Goal: Go to known website: Access a specific website the user already knows

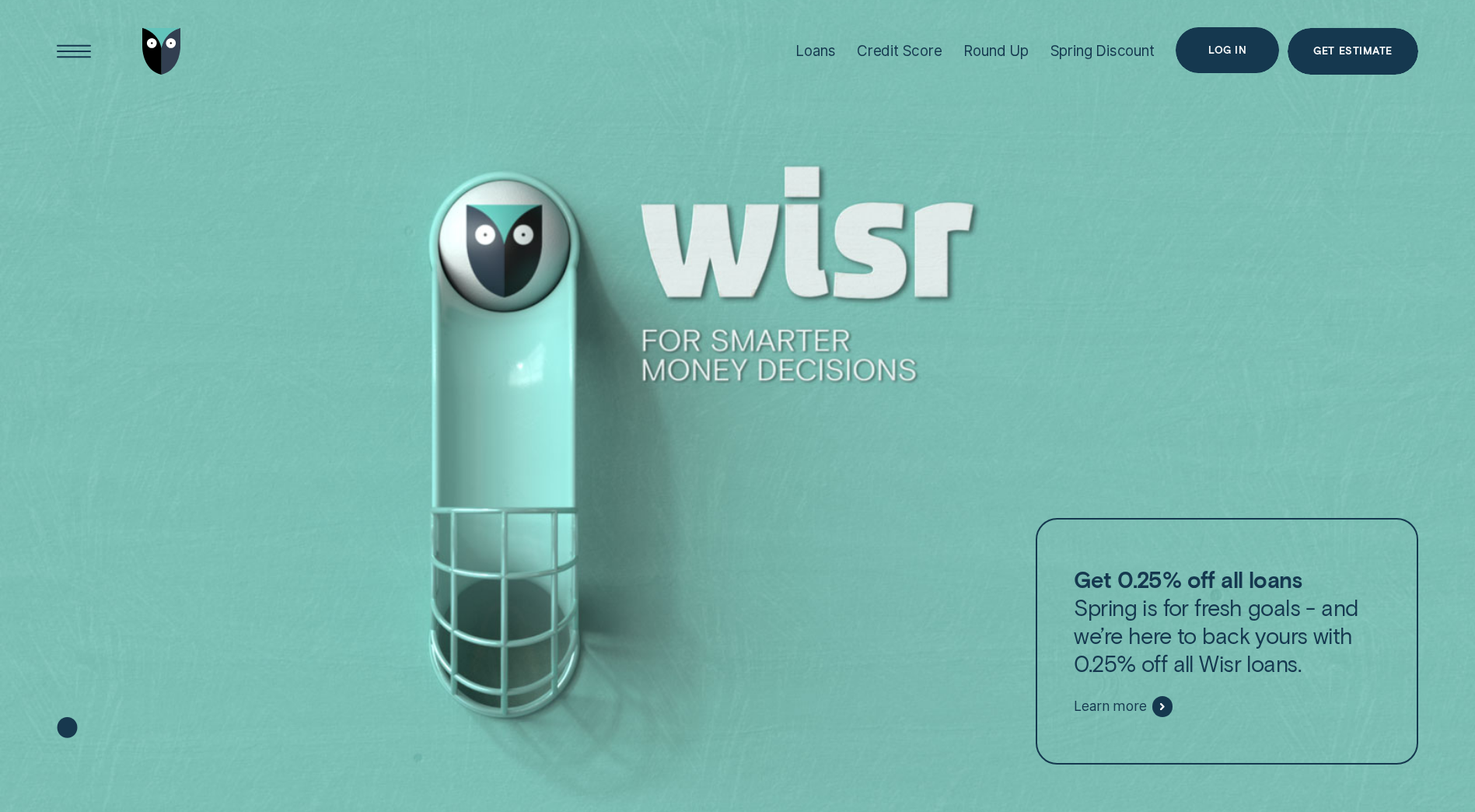
click at [1226, 51] on div "Log in" at bounding box center [1227, 50] width 38 height 9
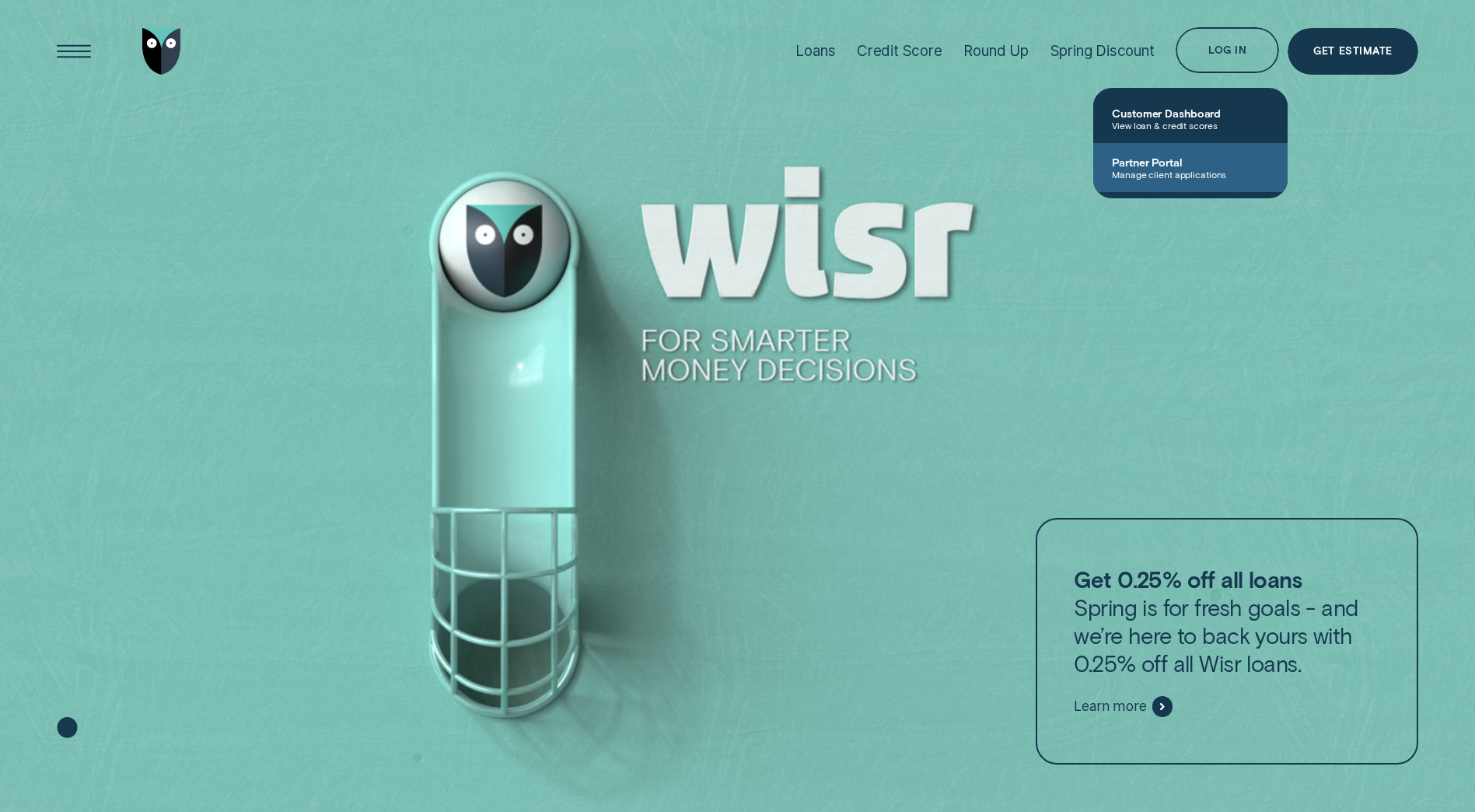
click at [1153, 174] on span "Manage client applications" at bounding box center [1190, 174] width 157 height 11
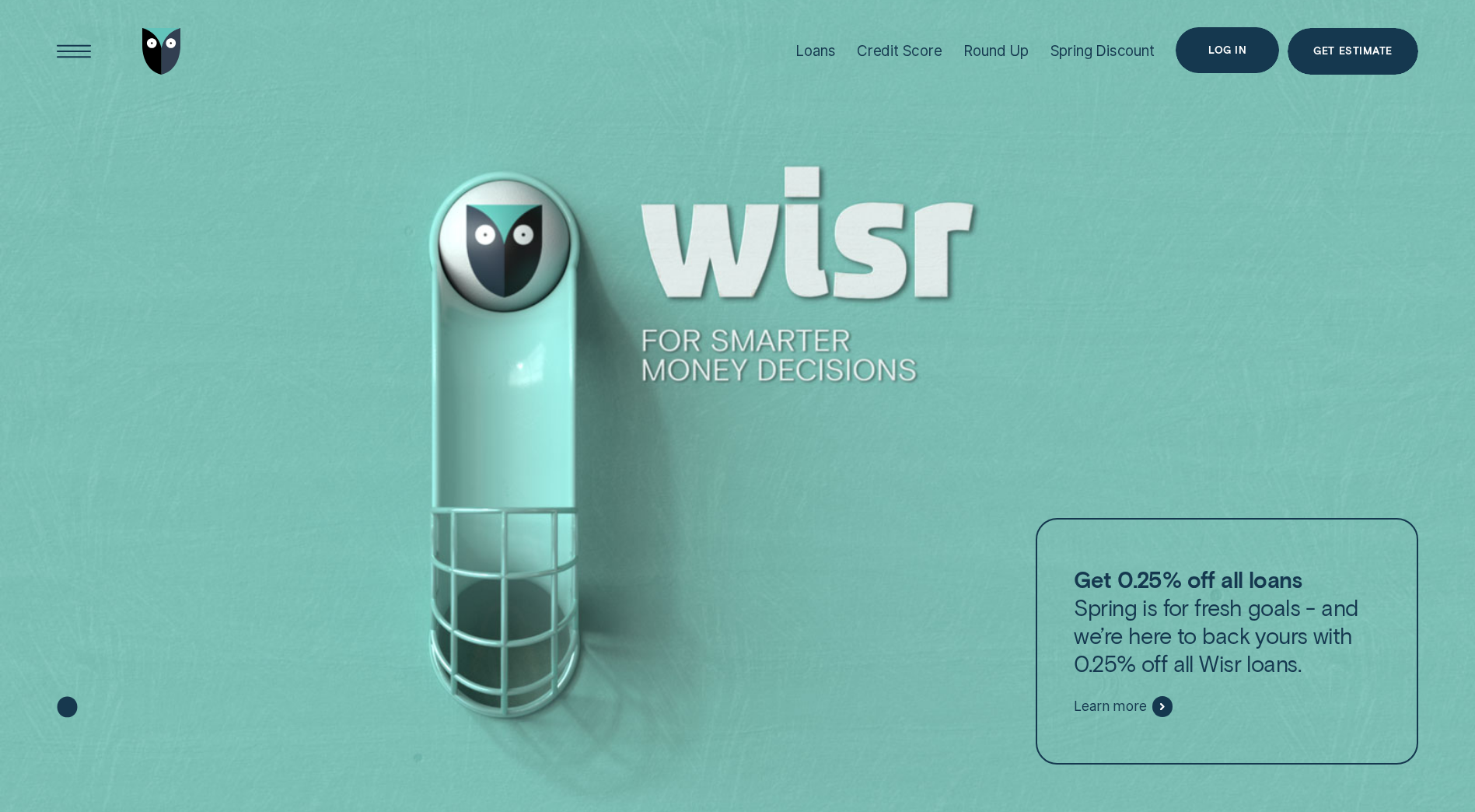
click at [1237, 49] on div "Log in" at bounding box center [1227, 50] width 38 height 9
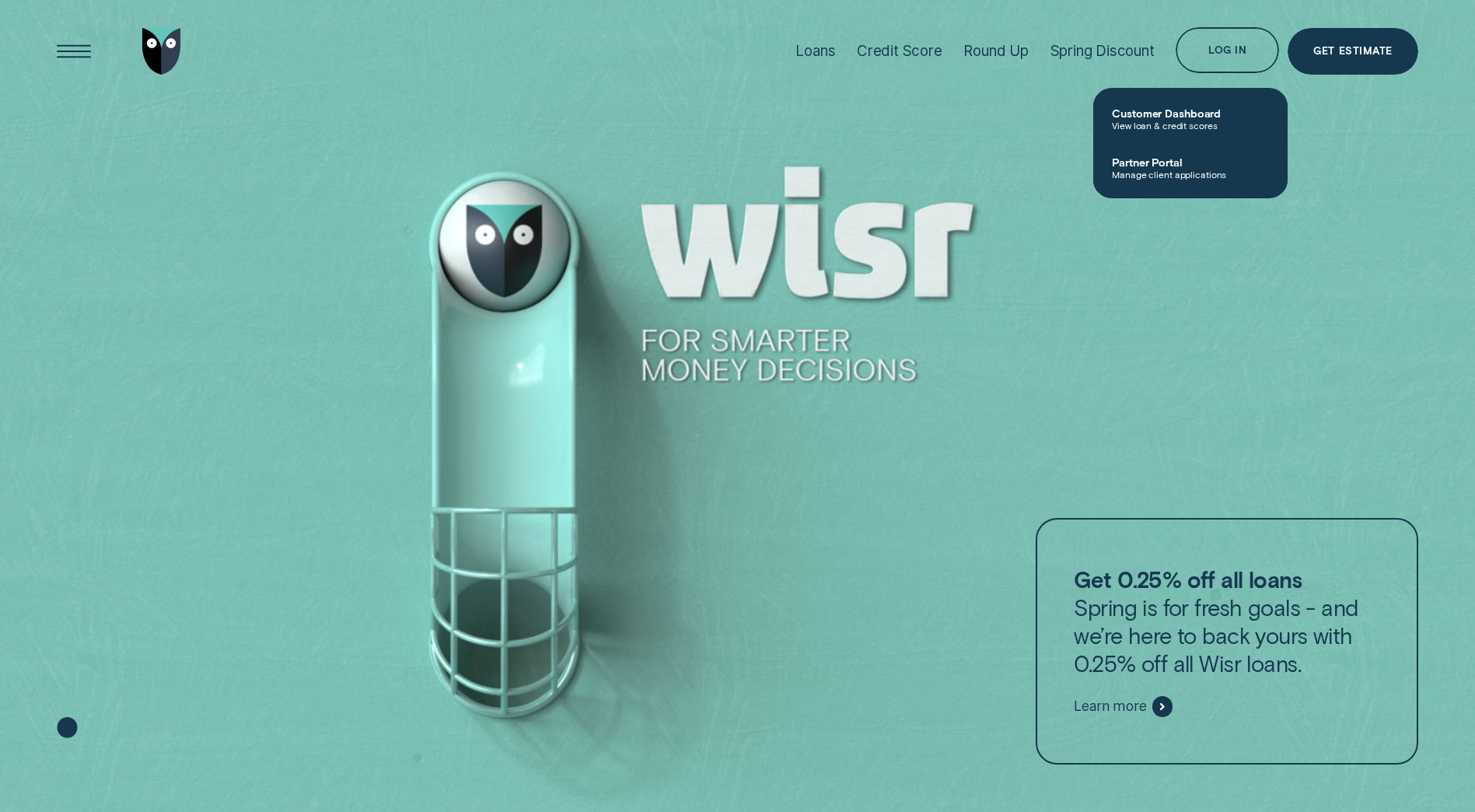
drag, startPoint x: 1183, startPoint y: 171, endPoint x: 1181, endPoint y: 163, distance: 8.2
click at [1182, 171] on span "Manage client applications" at bounding box center [1190, 174] width 157 height 11
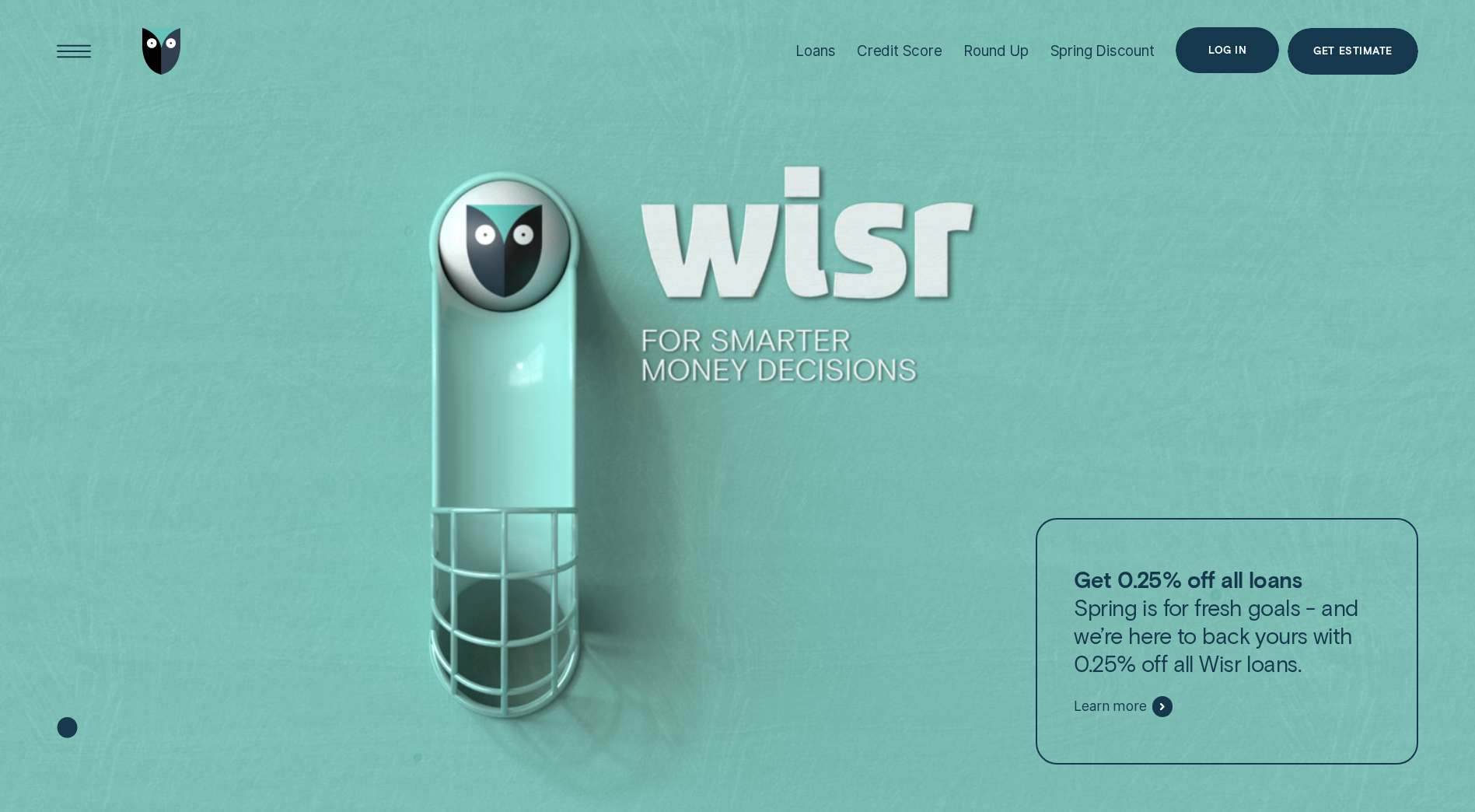
click at [1233, 46] on div "Log in" at bounding box center [1227, 50] width 38 height 9
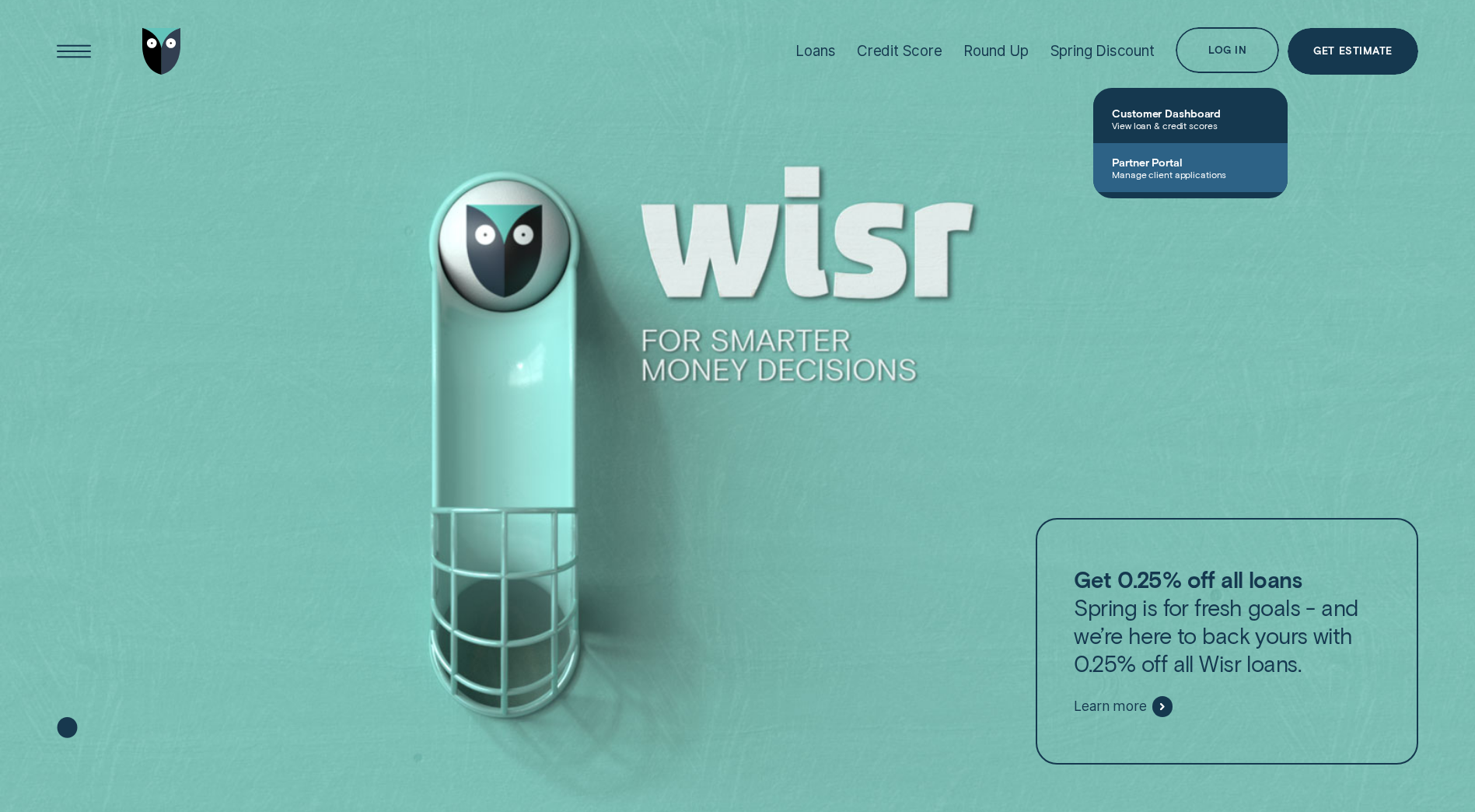
click at [1144, 164] on span "Partner Portal" at bounding box center [1190, 162] width 157 height 14
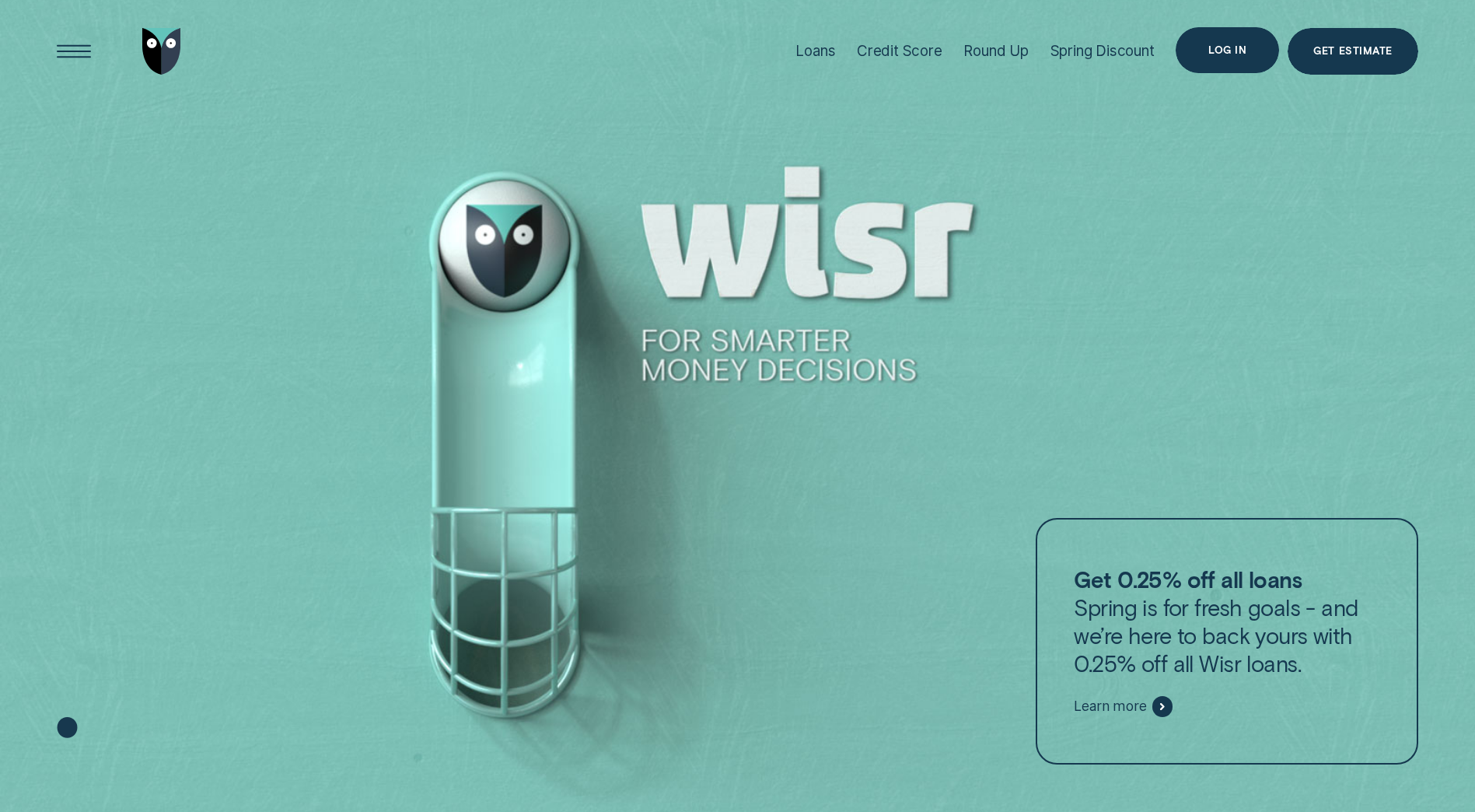
click at [1223, 57] on div "Log in" at bounding box center [1228, 50] width 103 height 46
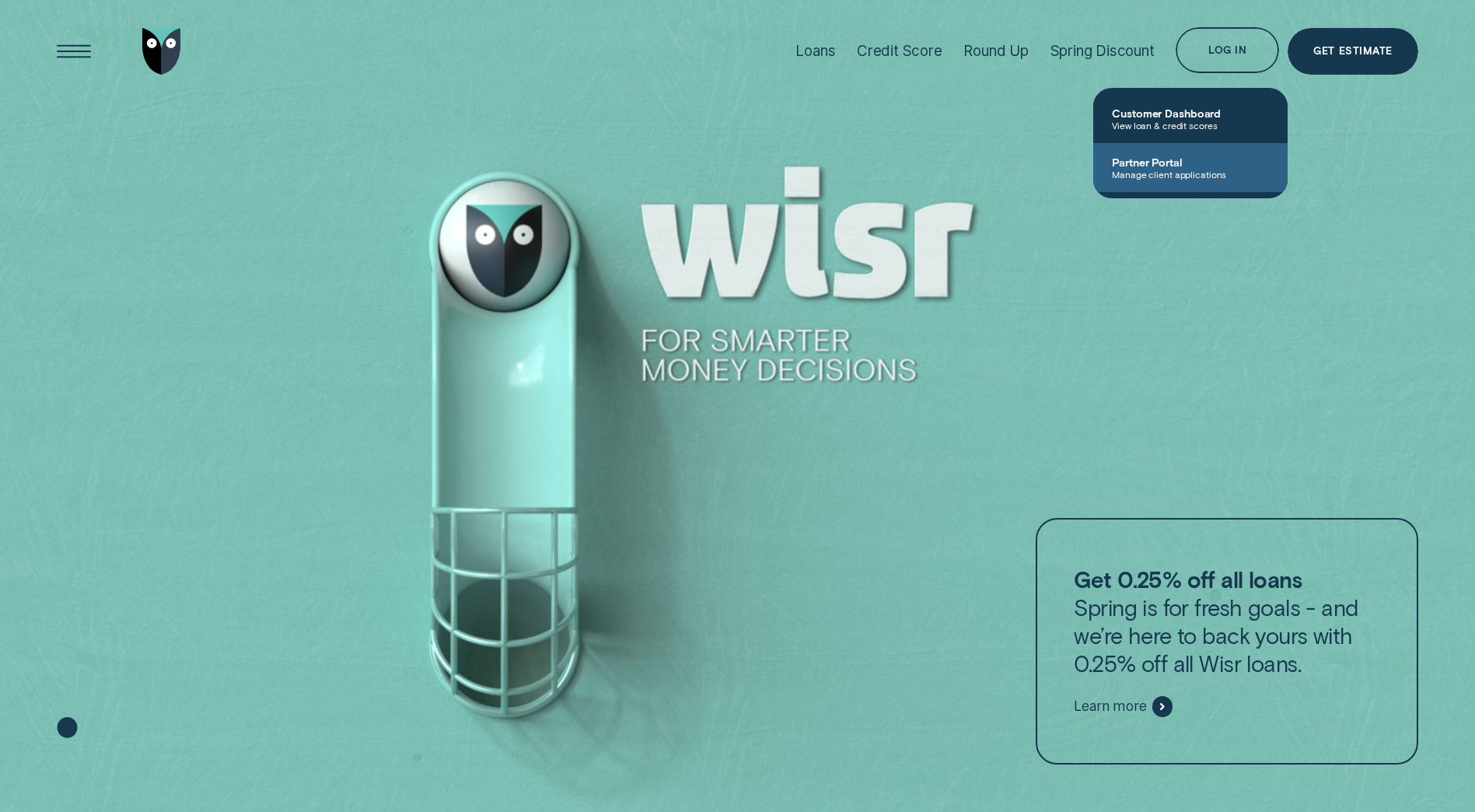
click at [1150, 173] on span "Manage client applications" at bounding box center [1190, 174] width 157 height 11
